Goal: Check status: Check status

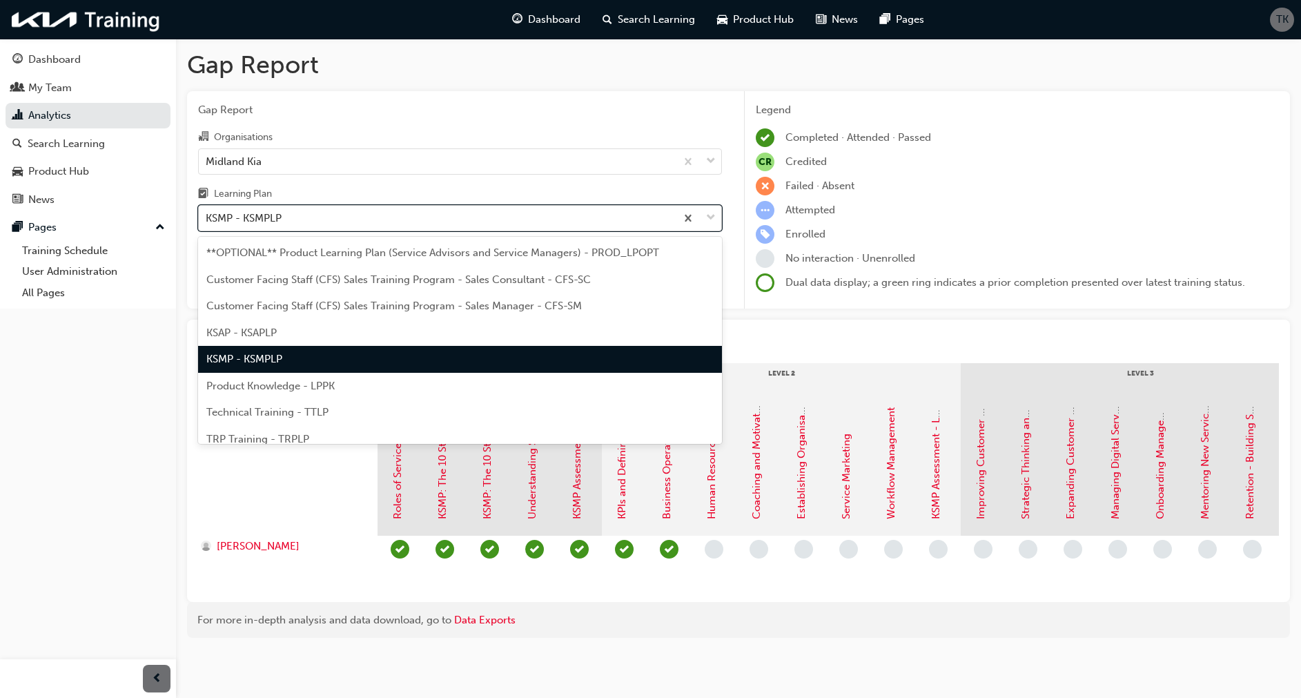
click at [308, 217] on div "KSMP - KSMPLP" at bounding box center [437, 218] width 477 height 24
click at [207, 217] on input "Learning Plan option KSMP - KSMPLP, selected. option KSMP - KSMPLP focused, 5 o…" at bounding box center [206, 218] width 1 height 12
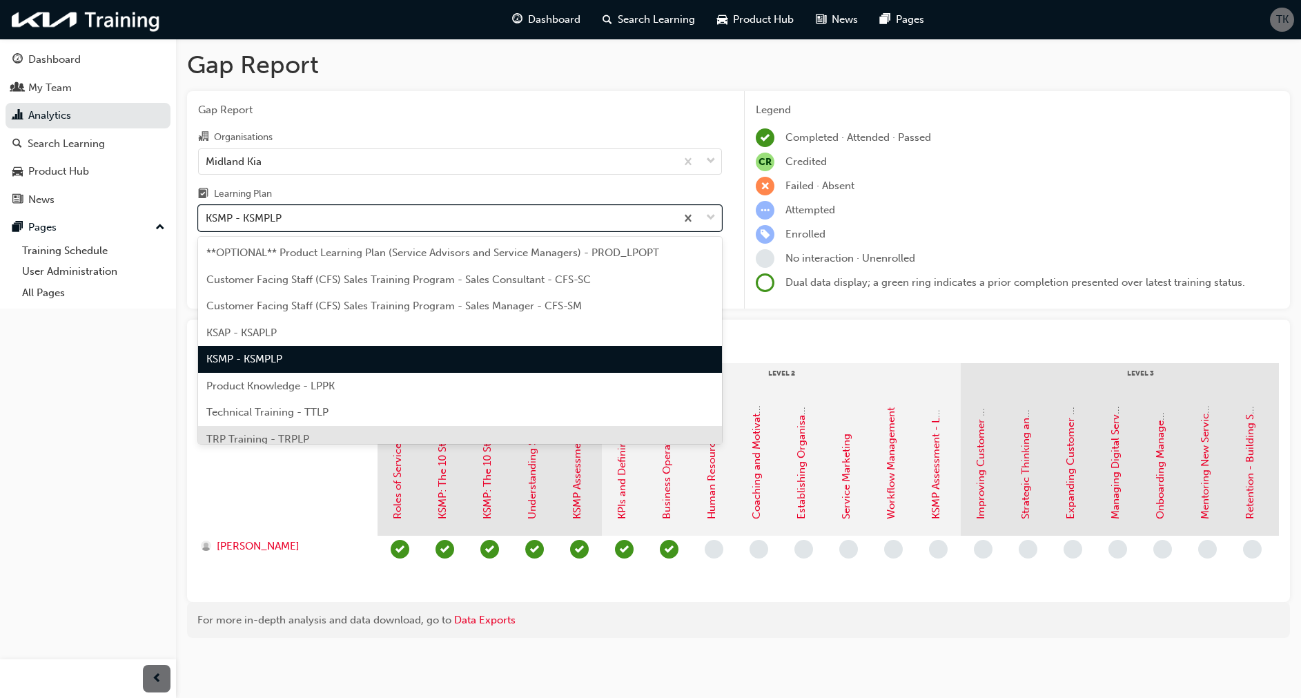
click at [239, 435] on span "TRP Training - TRPLP" at bounding box center [257, 439] width 103 height 12
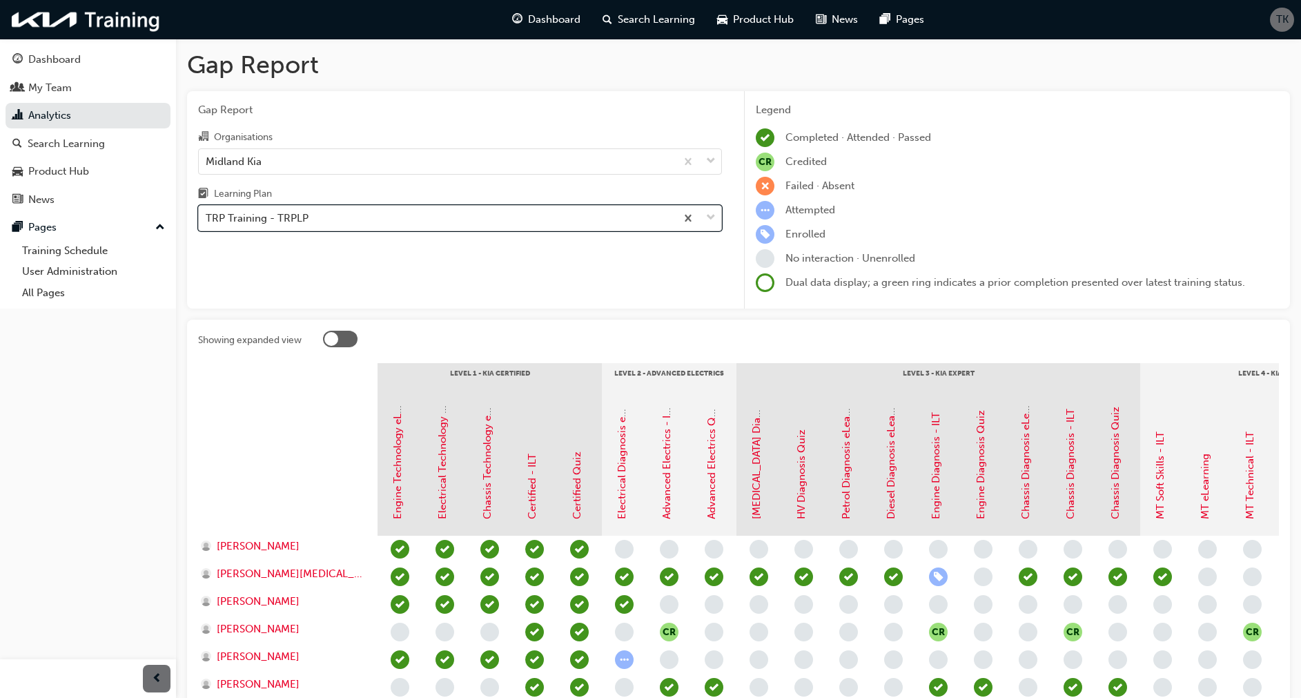
click at [293, 215] on div "TRP Training - TRPLP" at bounding box center [257, 218] width 103 height 16
click at [207, 215] on input "Learning Plan option TRP Training - TRPLP, selected. 0 results available. Selec…" at bounding box center [206, 218] width 1 height 12
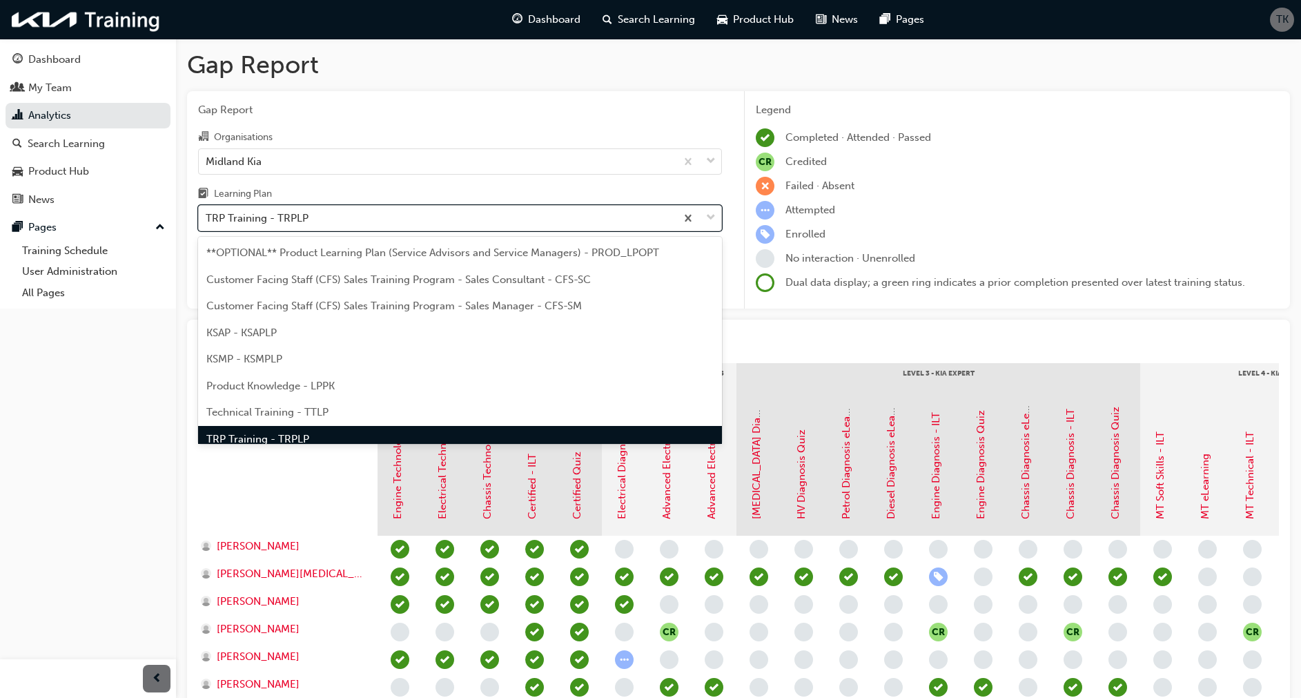
scroll to position [18, 0]
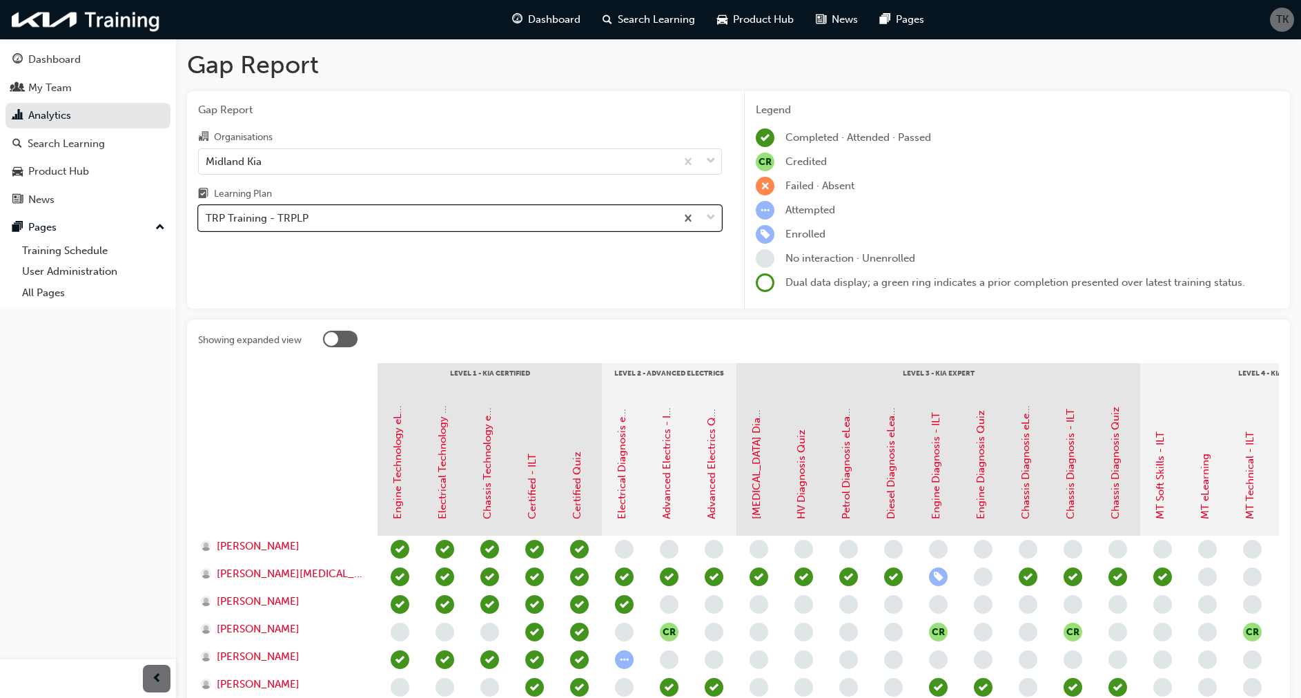
click at [291, 214] on div "TRP Training - TRPLP" at bounding box center [257, 218] width 103 height 16
click at [207, 214] on input "Learning Plan option TRP Training - TRPLP, selected. 0 results available. Selec…" at bounding box center [206, 218] width 1 height 12
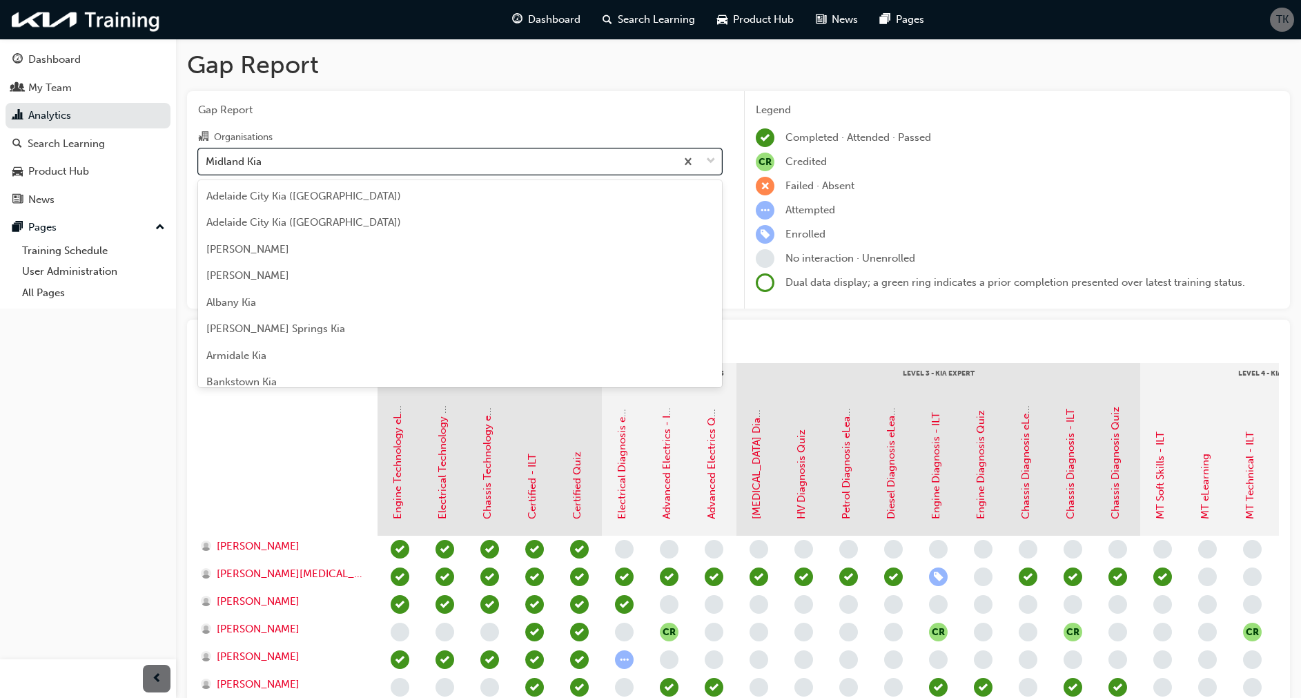
click at [276, 164] on div "Midland Kia" at bounding box center [437, 161] width 477 height 24
click at [207, 164] on input "Organisations option Midland Kia, selected. option Midland Kia focused, 87 of 1…" at bounding box center [206, 161] width 1 height 12
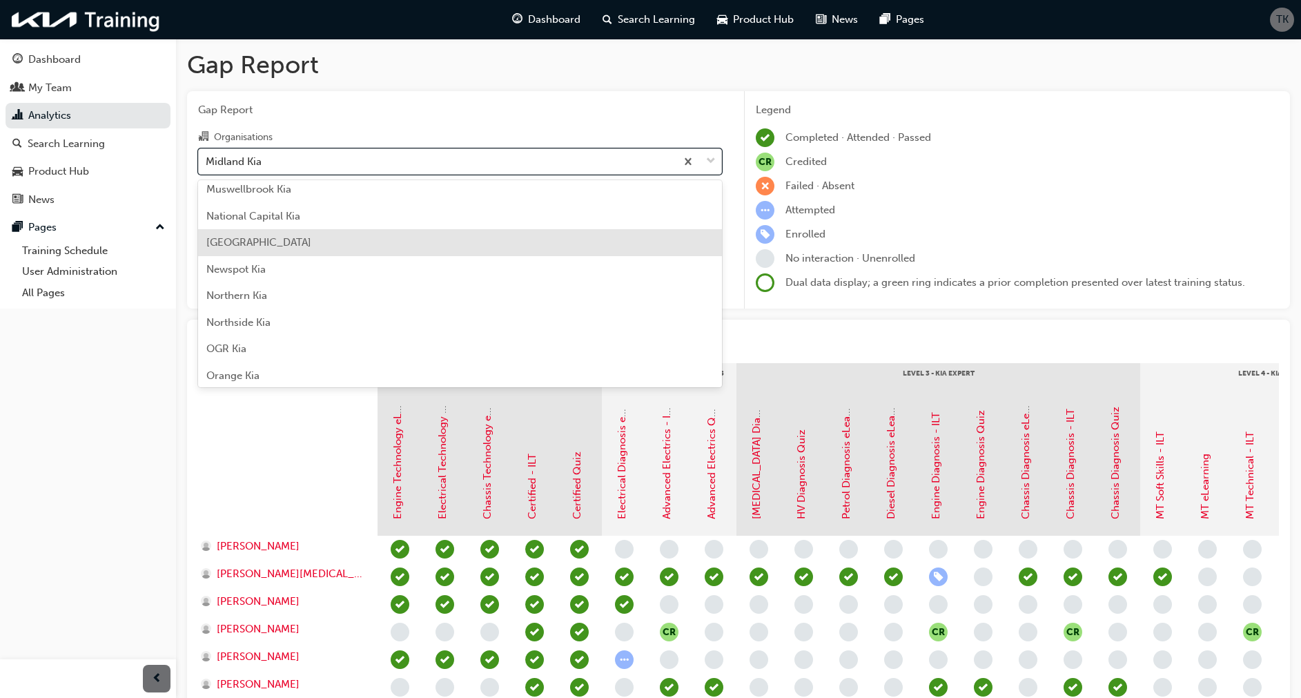
scroll to position [2634, 0]
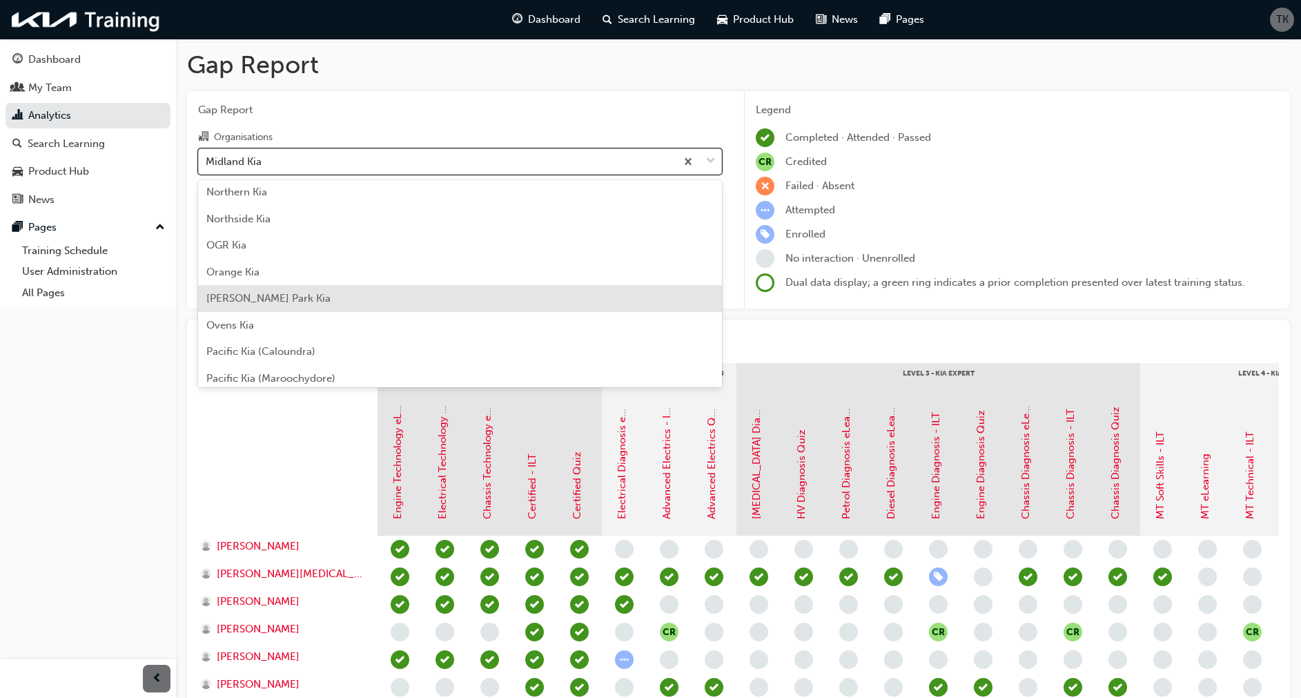
click at [240, 304] on span "[PERSON_NAME] Park Kia" at bounding box center [268, 298] width 124 height 12
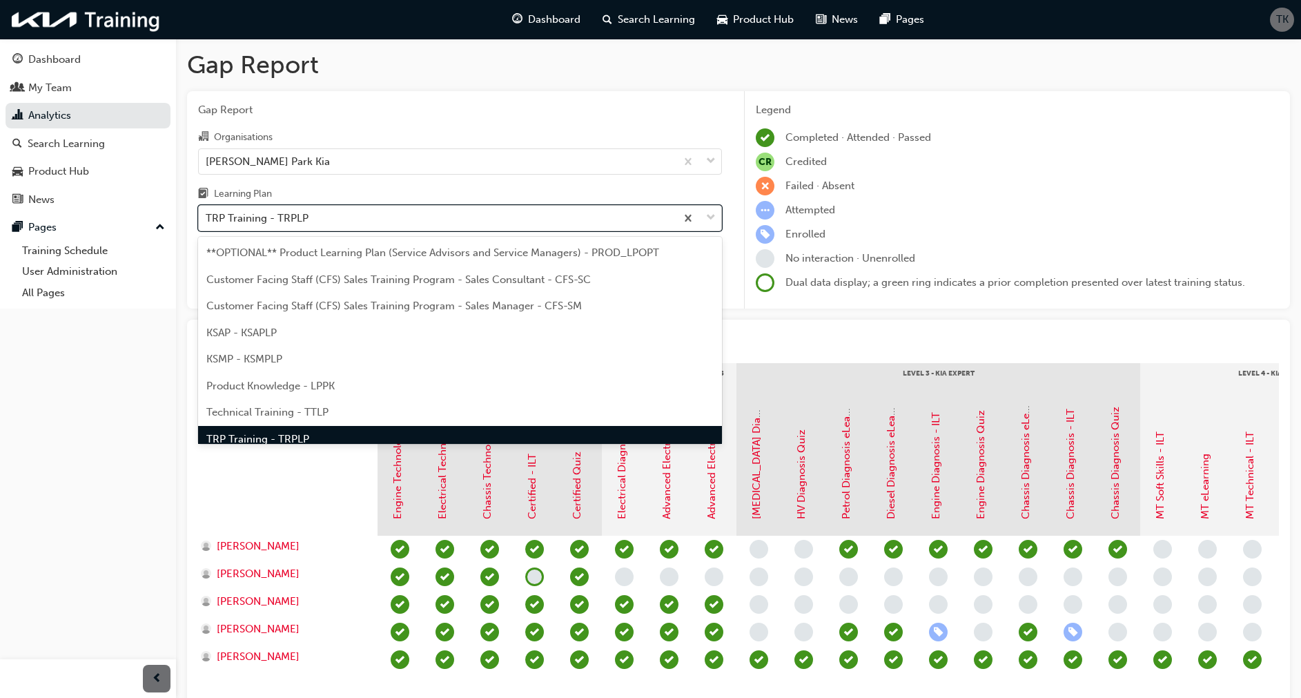
click at [326, 217] on div "TRP Training - TRPLP" at bounding box center [437, 218] width 477 height 24
click at [207, 217] on input "Learning Plan option TRP Training - TRPLP, selected. option TRP Training - TRPL…" at bounding box center [206, 218] width 1 height 12
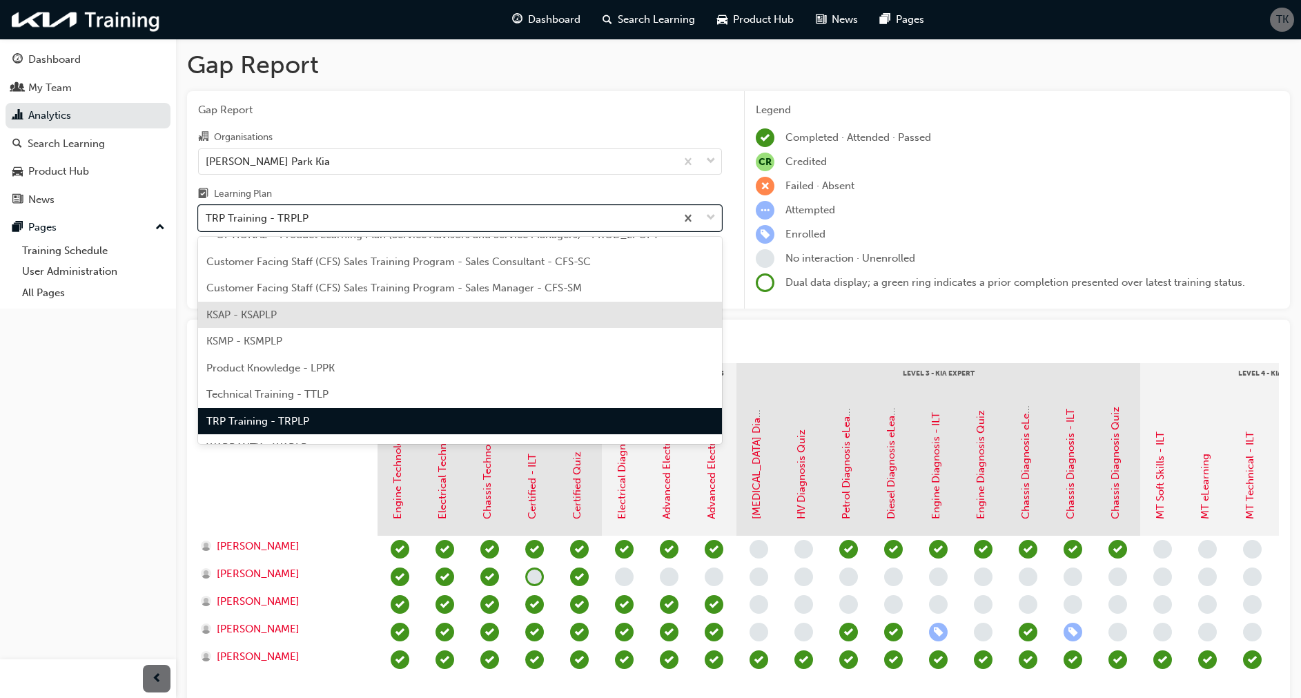
click at [293, 320] on div "KSAP - KSAPLP" at bounding box center [460, 315] width 524 height 27
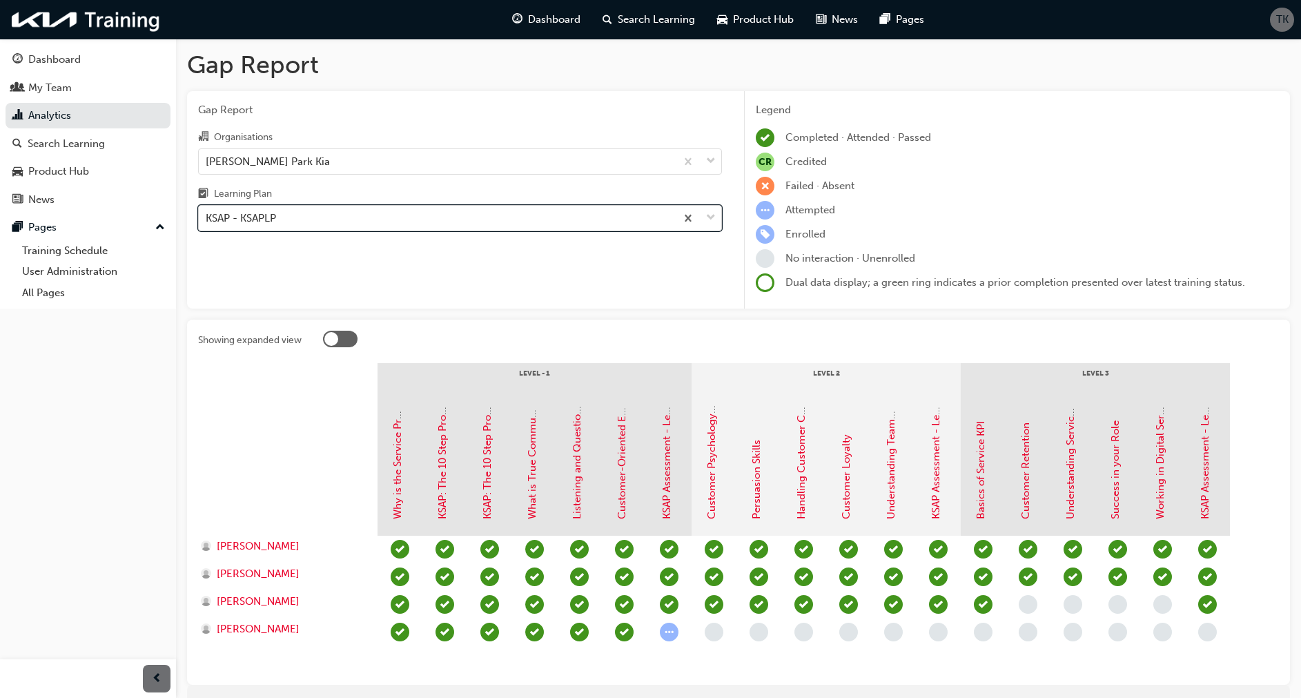
click at [253, 215] on div "KSAP - KSAPLP" at bounding box center [241, 218] width 70 height 16
click at [207, 215] on input "Learning Plan option KSAP - KSAPLP, selected. 0 results available. Select is fo…" at bounding box center [206, 218] width 1 height 12
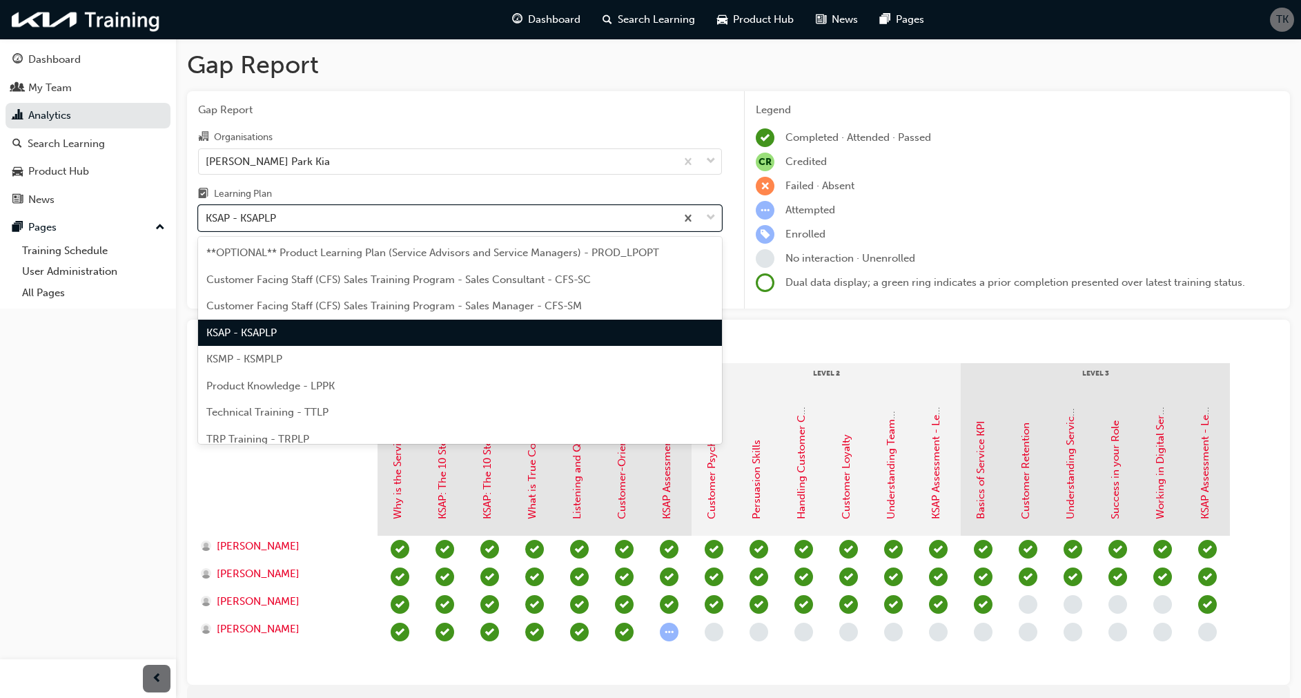
click at [240, 345] on div "KSAP - KSAPLP" at bounding box center [460, 333] width 524 height 27
click at [239, 222] on div "KSAP - KSAPLP" at bounding box center [241, 218] width 70 height 16
click at [207, 222] on input "Learning Plan option KSAP - KSAPLP, selected. option KSAP - KSAPLP focused, 4 o…" at bounding box center [206, 218] width 1 height 12
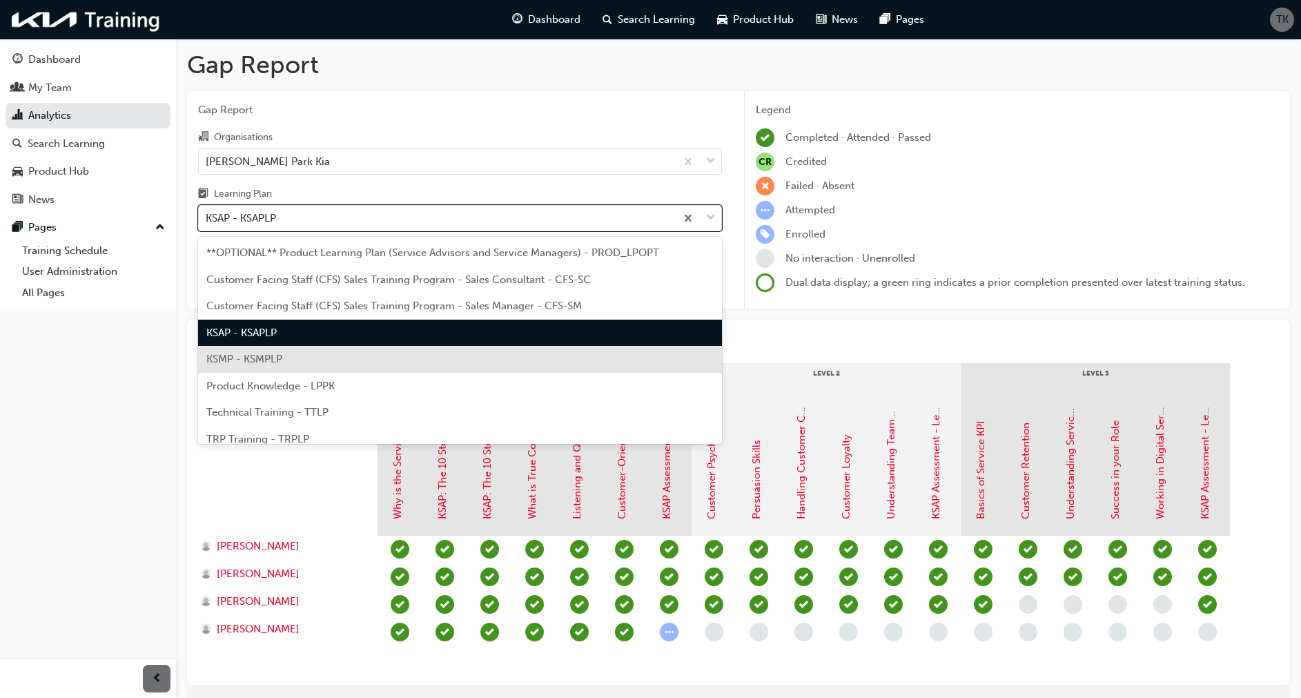
click at [228, 357] on span "KSMP - KSMPLP" at bounding box center [244, 359] width 76 height 12
